Goal: Task Accomplishment & Management: Complete application form

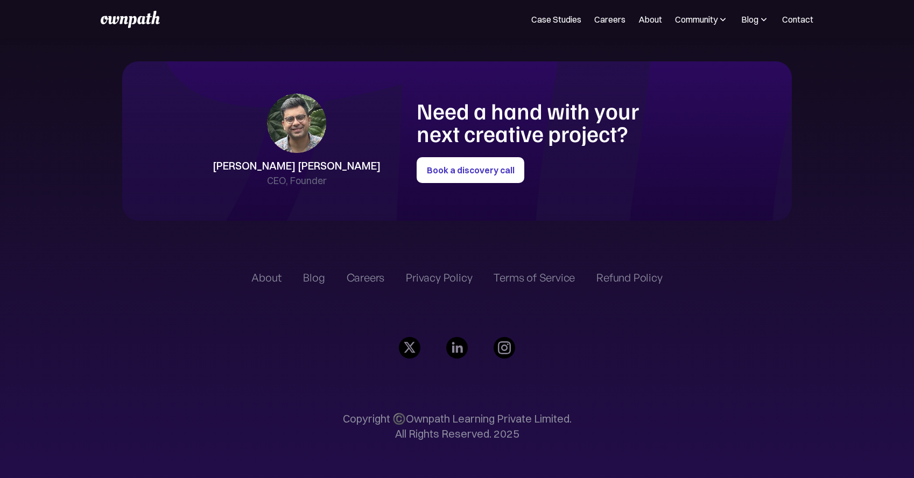
scroll to position [2516, 0]
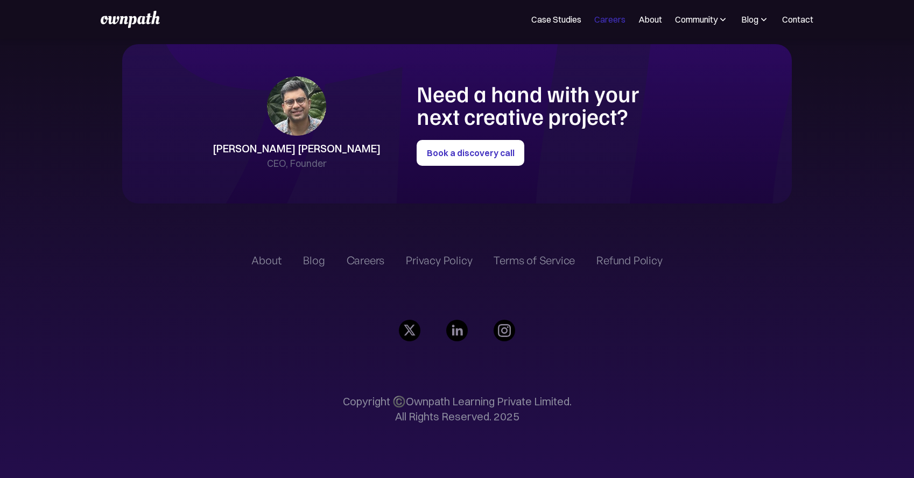
click at [614, 22] on link "Careers" at bounding box center [609, 19] width 31 height 13
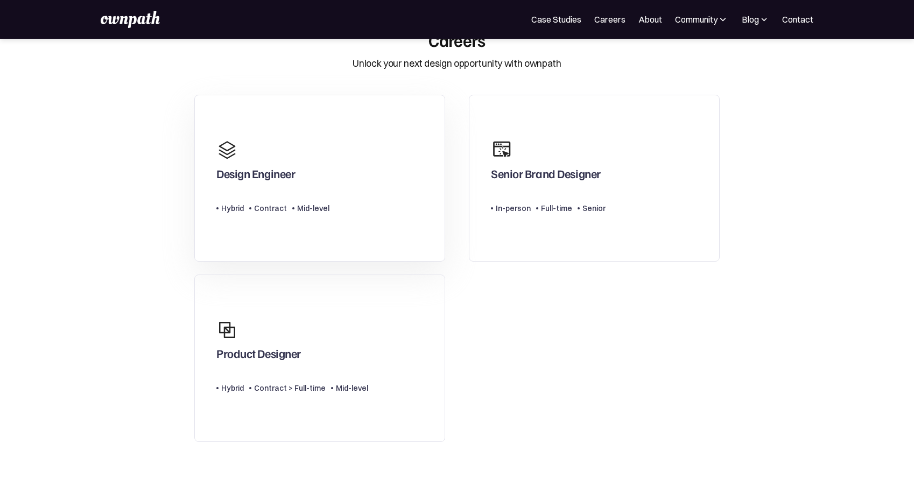
scroll to position [36, 0]
click at [546, 146] on div "Senior Brand Designer" at bounding box center [548, 161] width 115 height 52
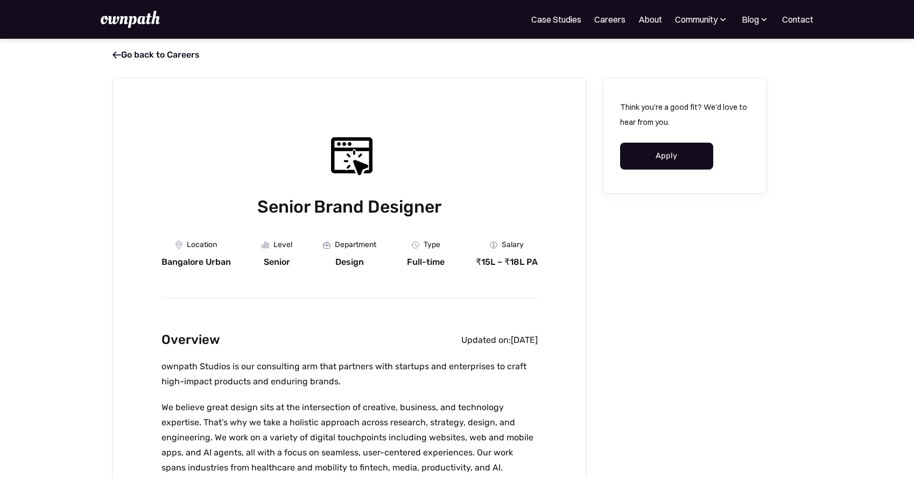
click at [665, 161] on link "Apply" at bounding box center [666, 156] width 93 height 27
click at [160, 27] on div at bounding box center [137, 19] width 72 height 17
click at [156, 26] on img at bounding box center [130, 19] width 59 height 17
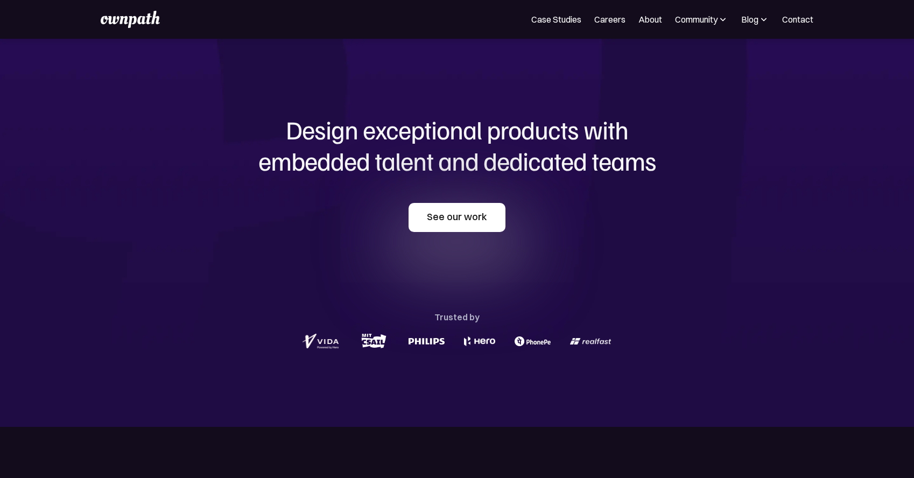
click at [470, 219] on link "See our work" at bounding box center [457, 217] width 97 height 29
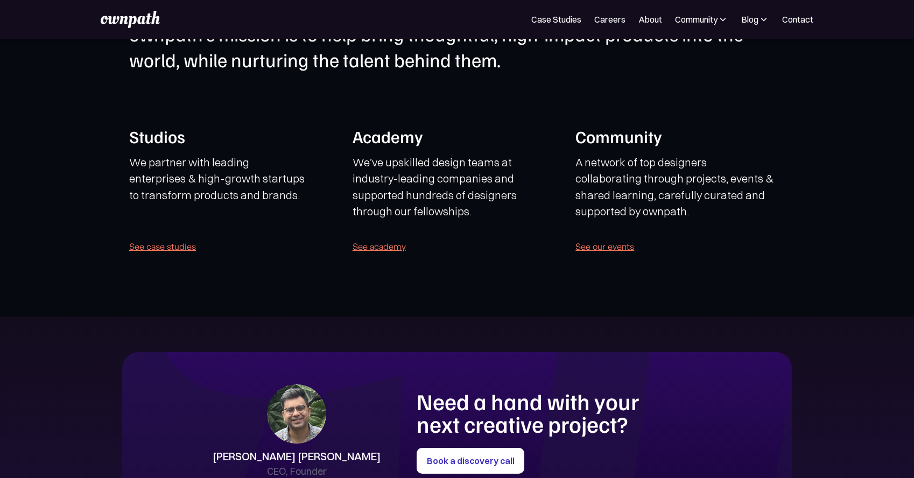
scroll to position [2440, 0]
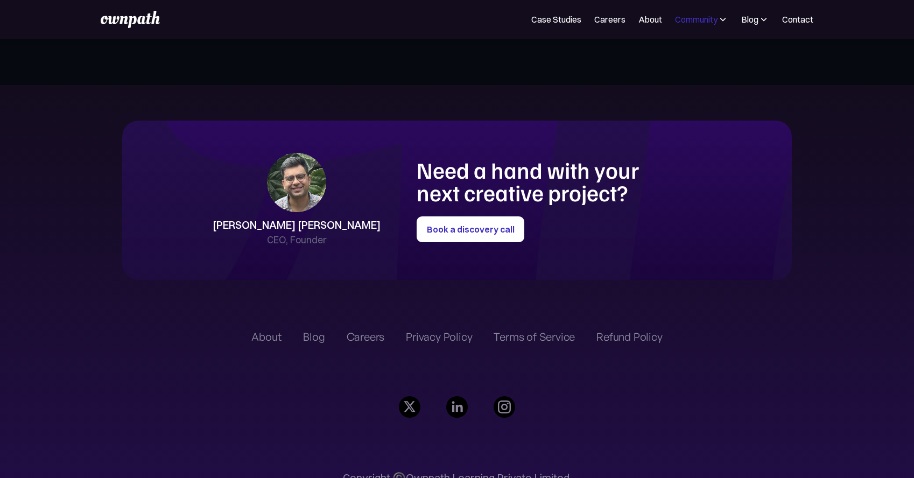
click at [718, 25] on div "Community" at bounding box center [696, 19] width 43 height 13
